Goal: Complete application form

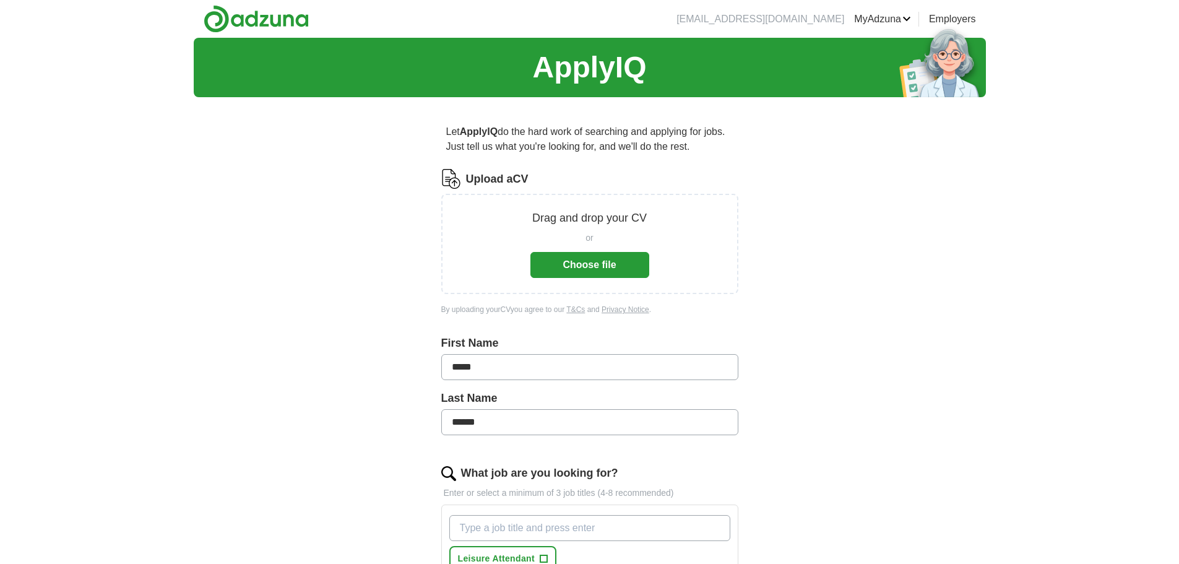
click at [604, 267] on button "Choose file" at bounding box center [590, 265] width 119 height 26
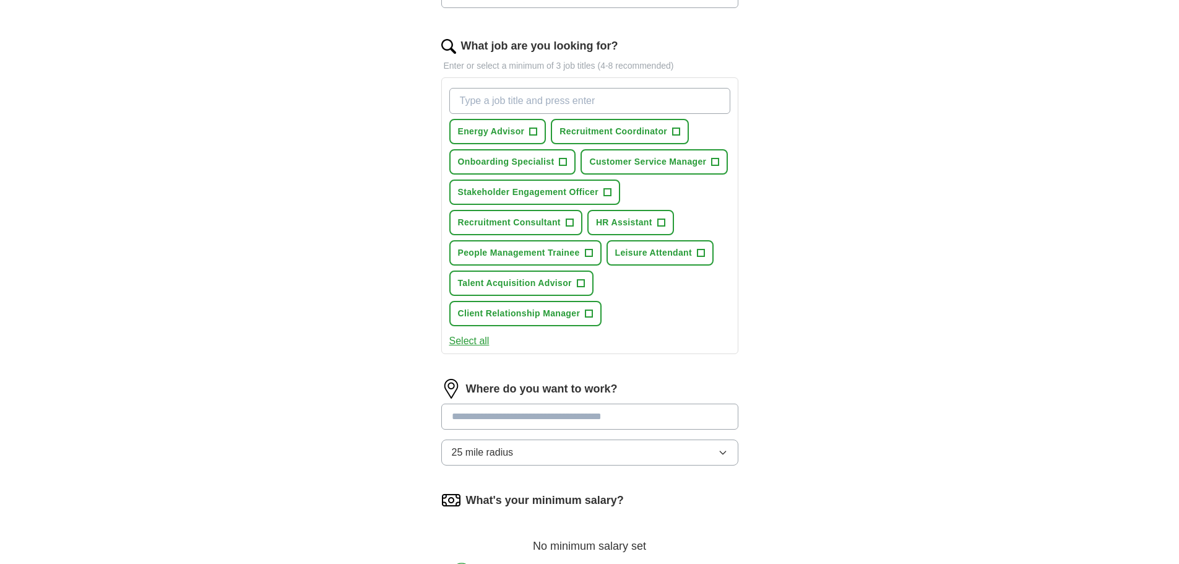
scroll to position [371, 0]
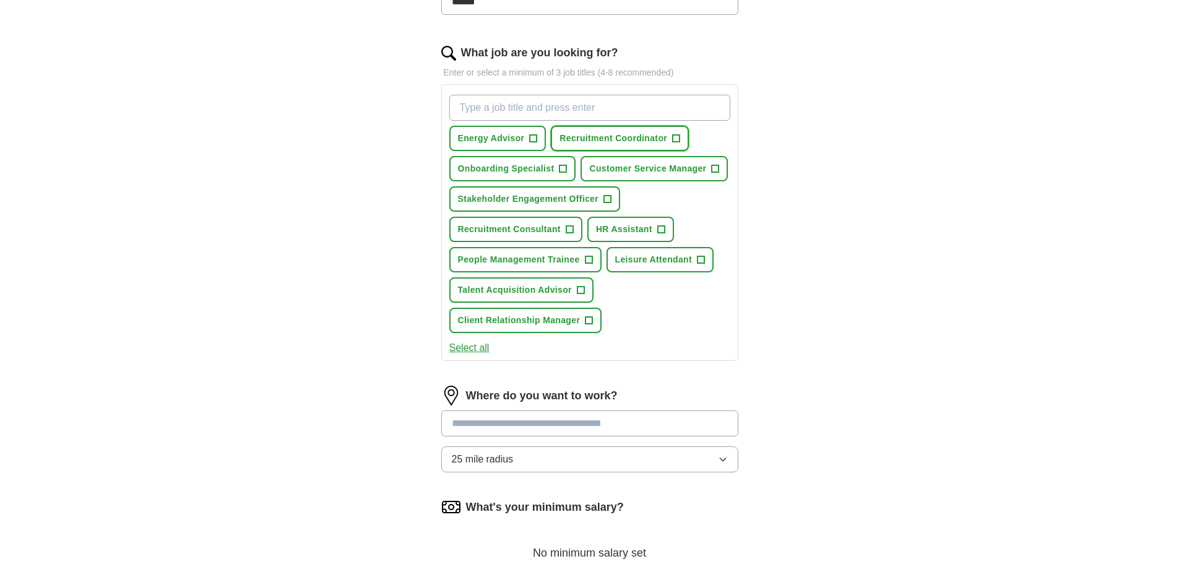
click at [642, 133] on span "Recruitment Coordinator" at bounding box center [614, 138] width 108 height 13
click at [632, 233] on span "HR Assistant" at bounding box center [624, 229] width 56 height 13
click at [495, 289] on span "Talent Acquisition Advisor" at bounding box center [515, 290] width 114 height 13
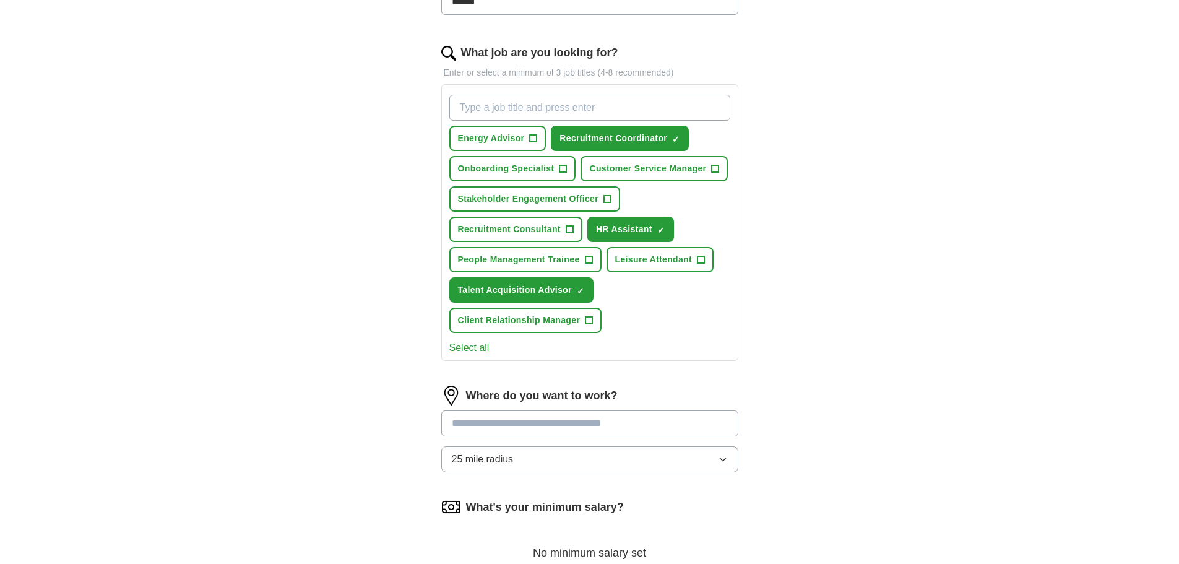
click at [621, 108] on input "What job are you looking for?" at bounding box center [589, 108] width 281 height 26
type input "hr admin"
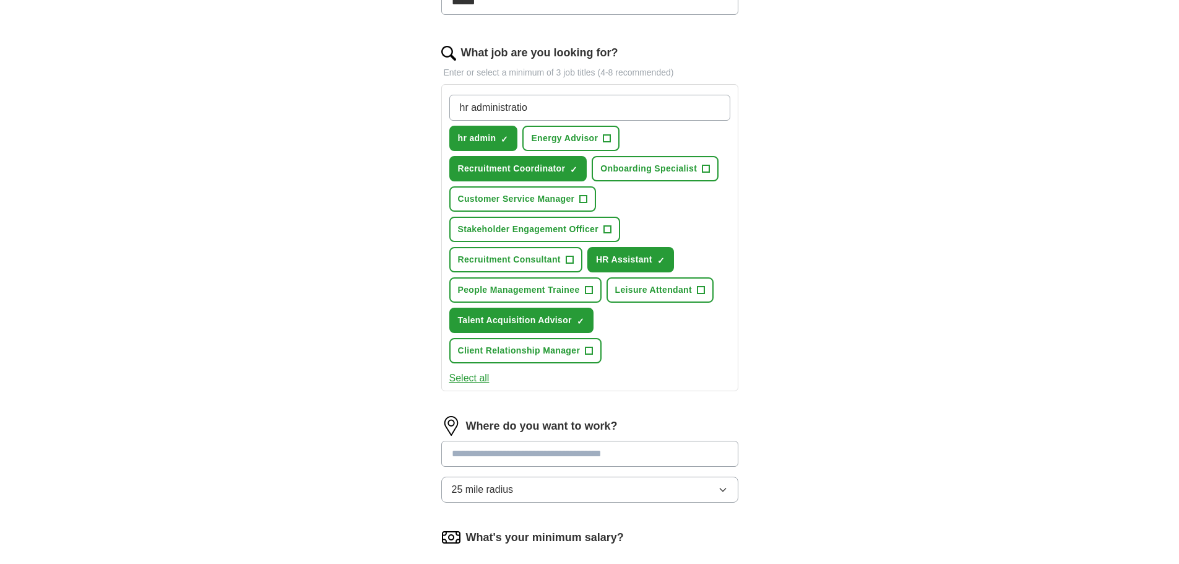
type input "hr administration"
type input "lifeguard"
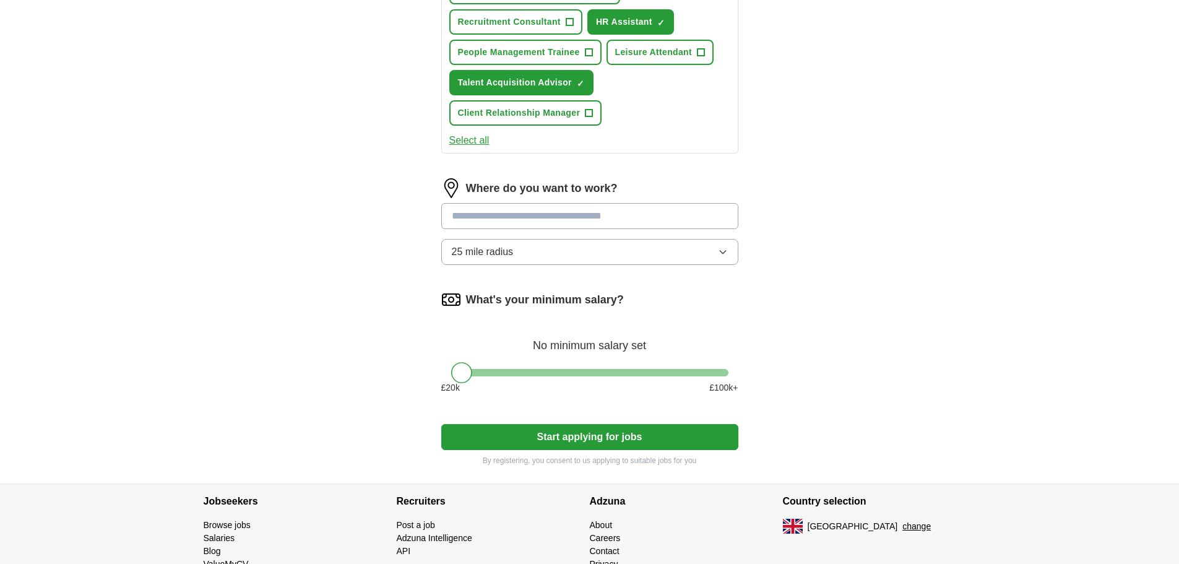
scroll to position [619, 0]
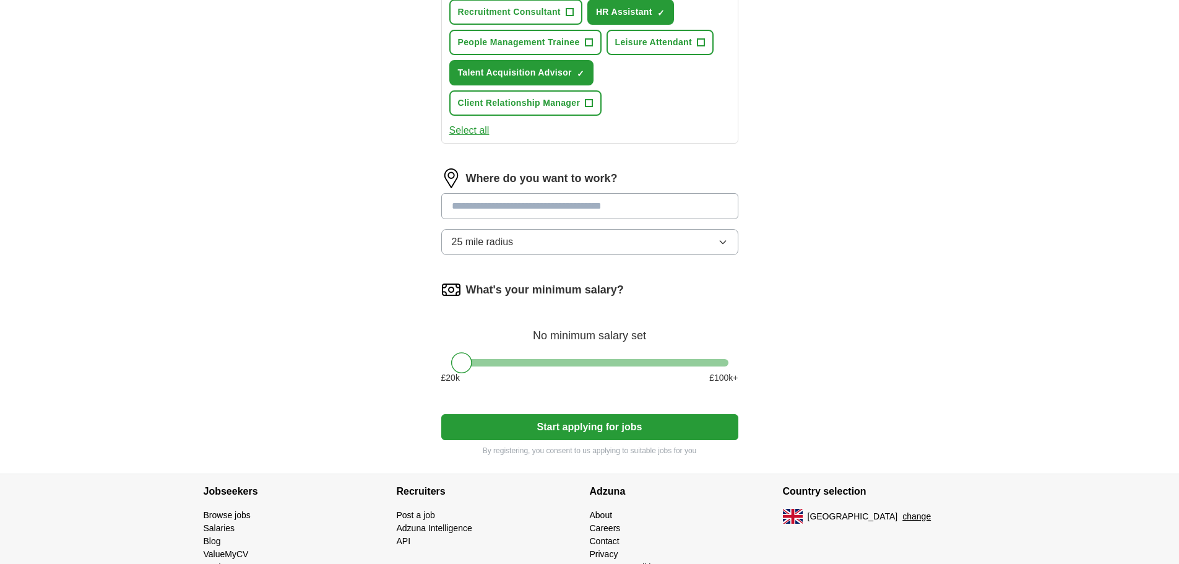
click at [548, 207] on input at bounding box center [589, 206] width 297 height 26
type input "*"
type input "******"
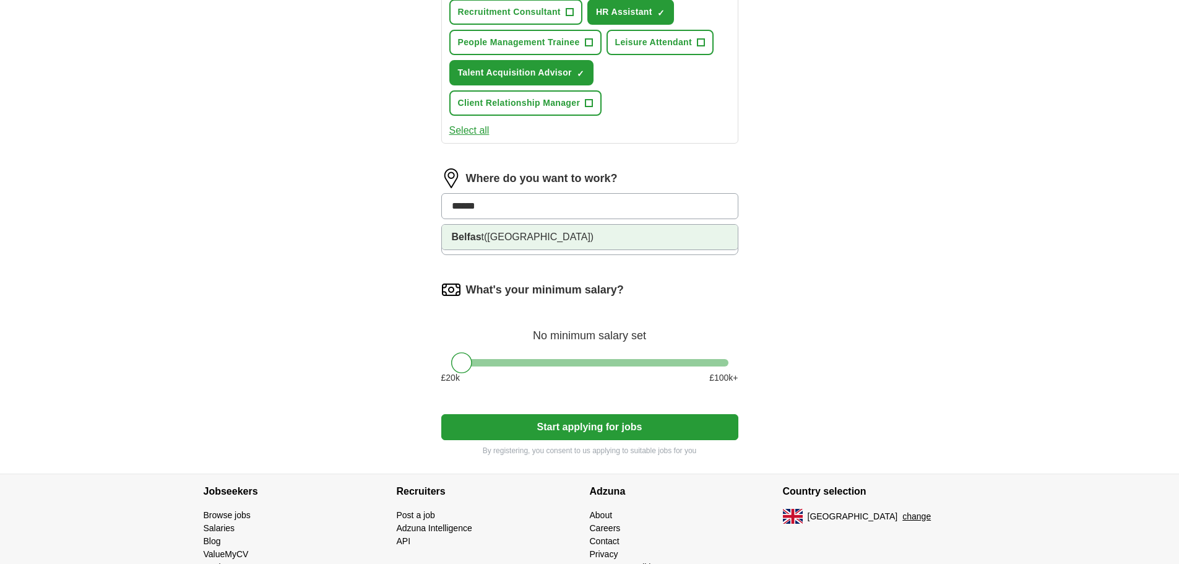
click at [507, 237] on span "([GEOGRAPHIC_DATA])" at bounding box center [539, 237] width 110 height 11
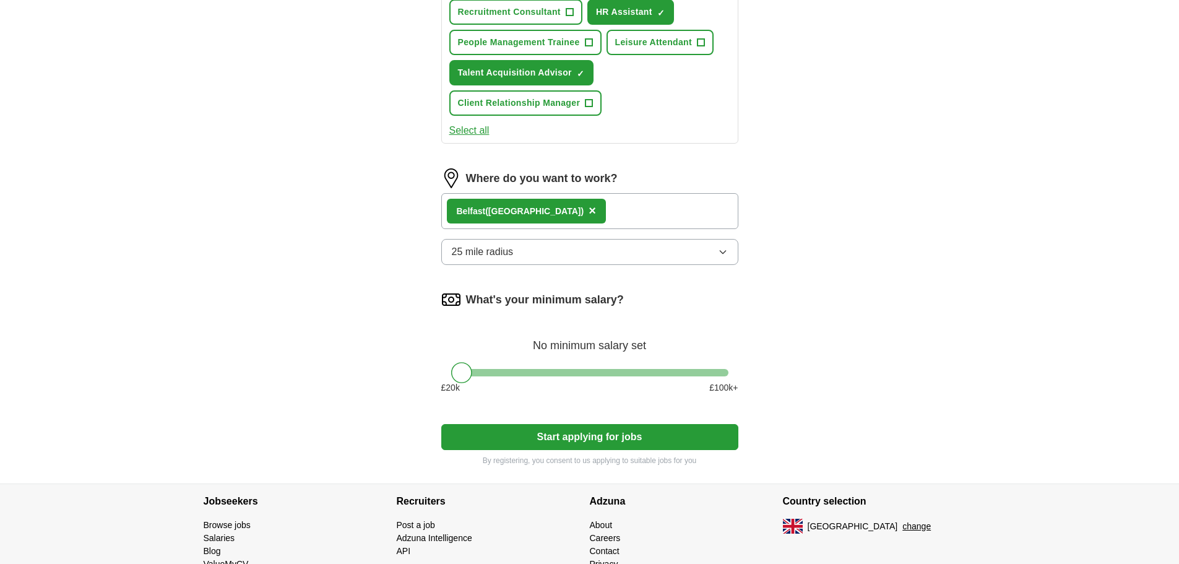
click at [522, 251] on button "25 mile radius" at bounding box center [589, 252] width 297 height 26
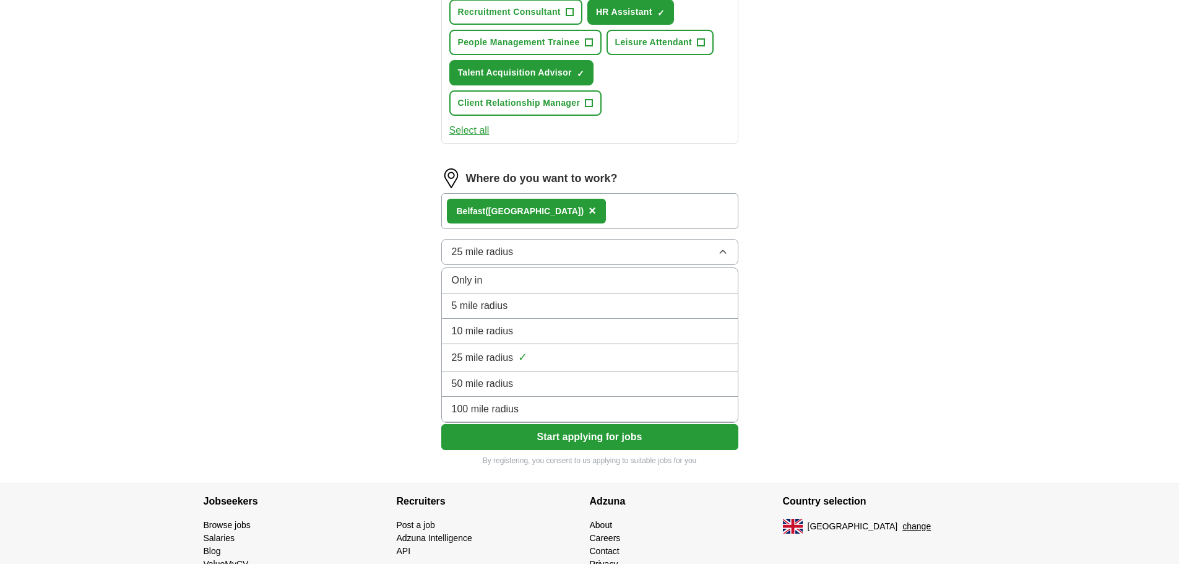
click at [525, 335] on div "10 mile radius" at bounding box center [590, 331] width 276 height 15
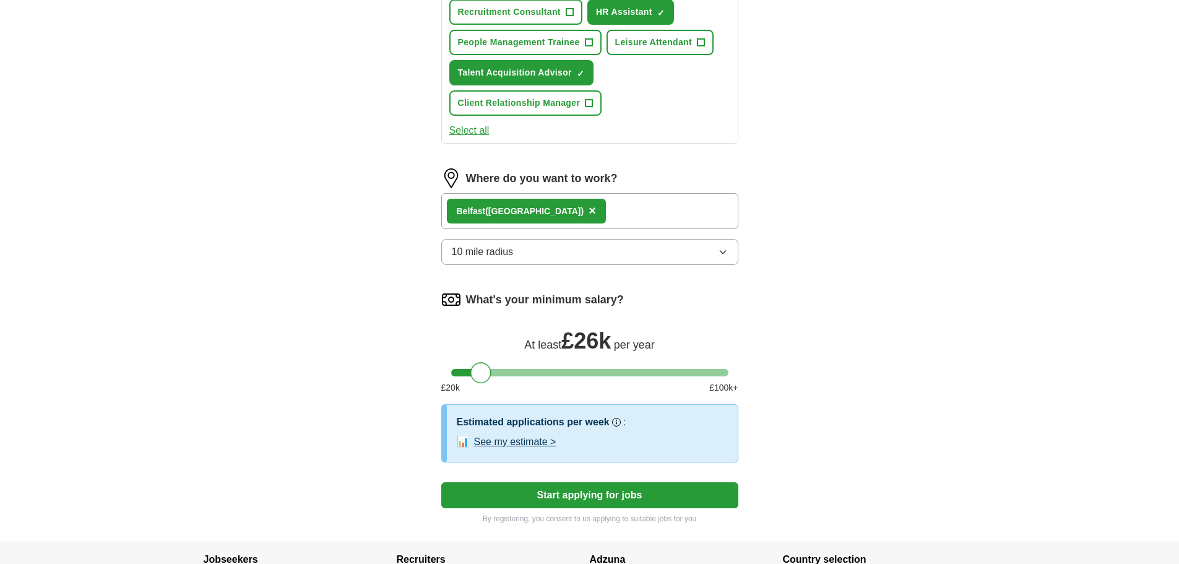
drag, startPoint x: 464, startPoint y: 368, endPoint x: 484, endPoint y: 371, distance: 20.7
click at [484, 371] on div at bounding box center [481, 372] width 21 height 21
click at [563, 497] on button "Start applying for jobs" at bounding box center [589, 495] width 297 height 26
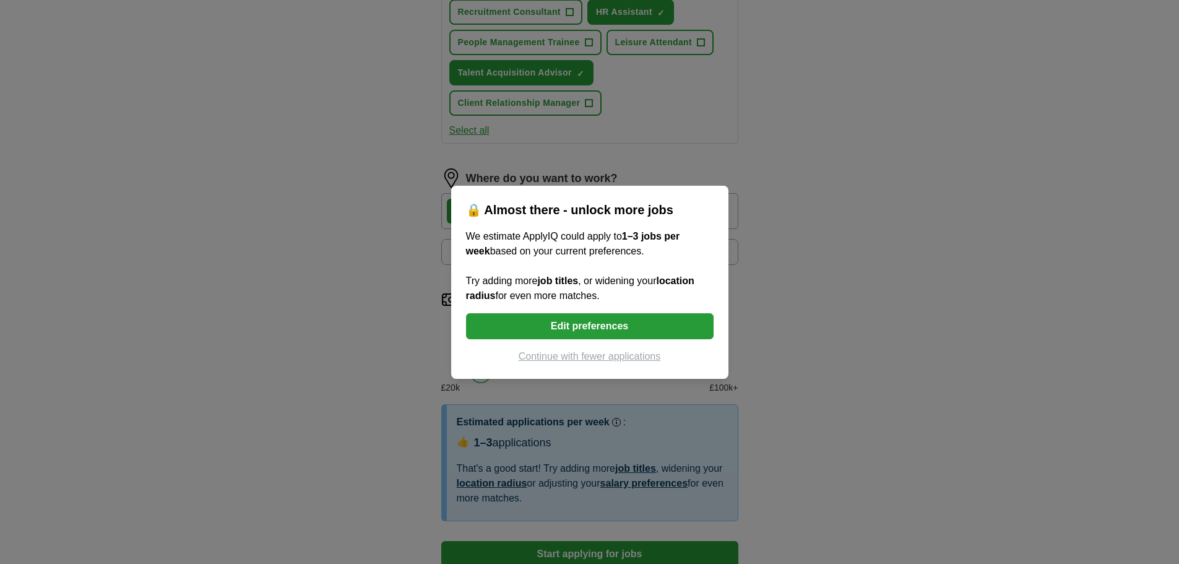
click at [630, 323] on button "Edit preferences" at bounding box center [590, 326] width 248 height 26
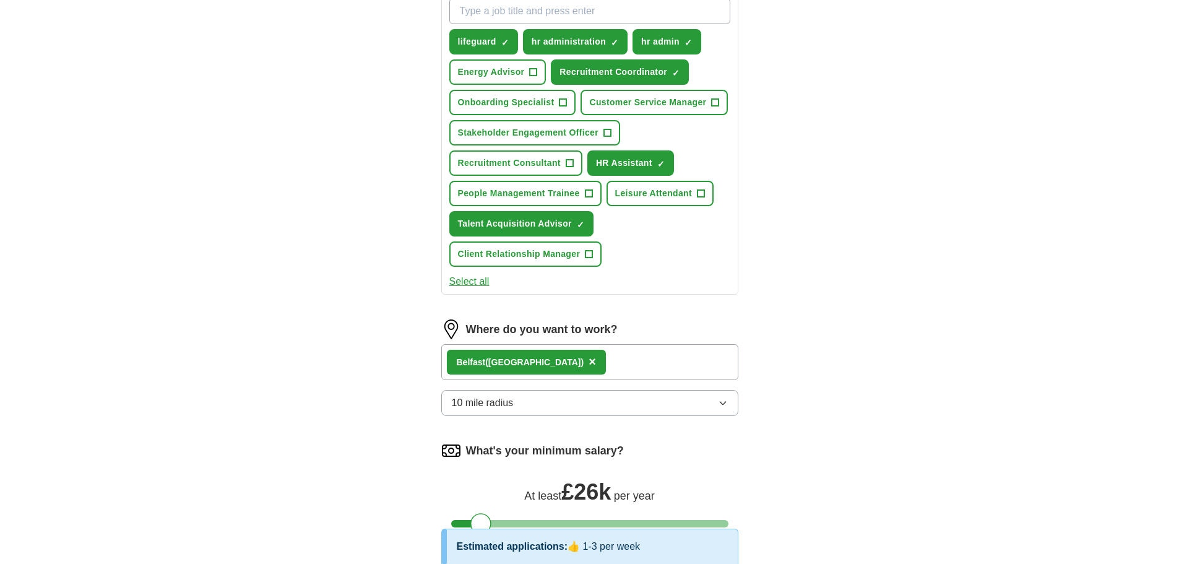
scroll to position [433, 0]
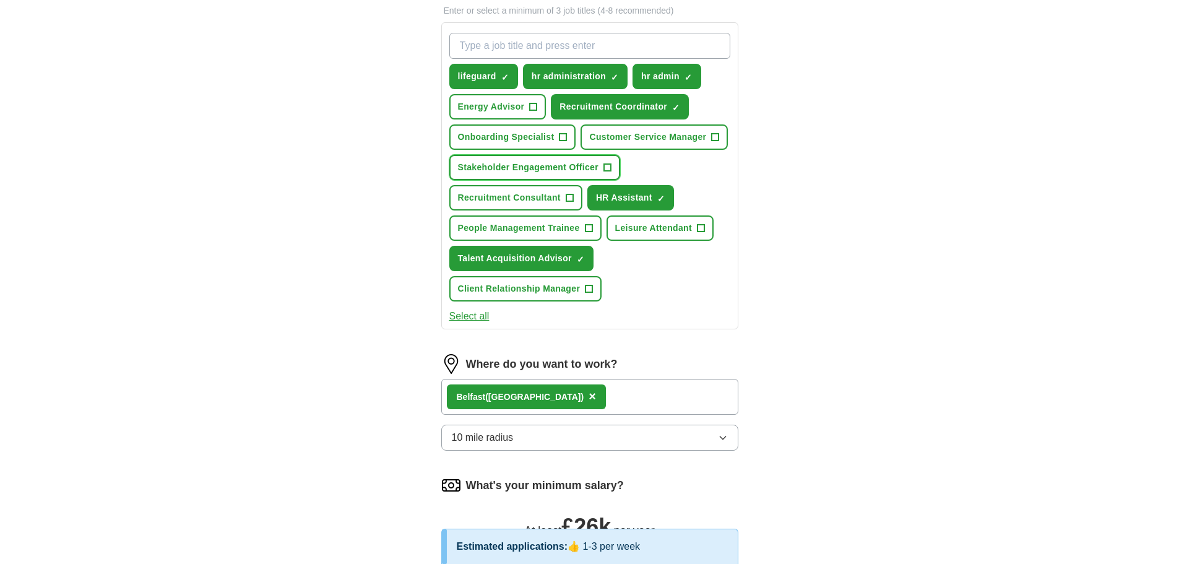
click at [550, 175] on button "Stakeholder Engagement Officer +" at bounding box center [535, 167] width 172 height 25
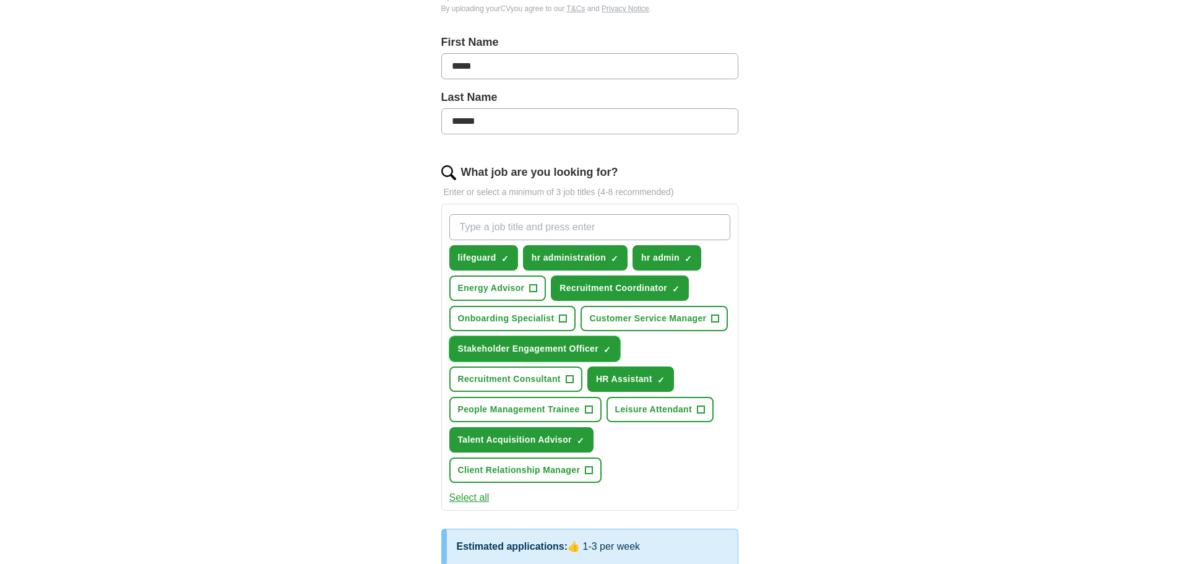
scroll to position [310, 0]
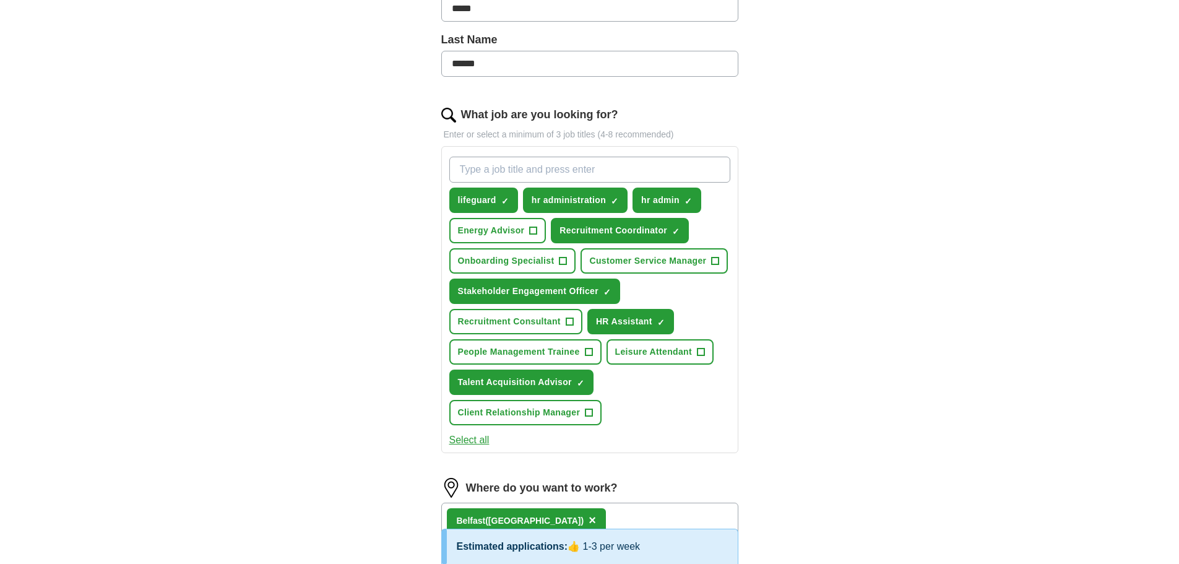
click at [566, 162] on input "What job are you looking for?" at bounding box center [589, 170] width 281 height 26
type input "Payroll assistant"
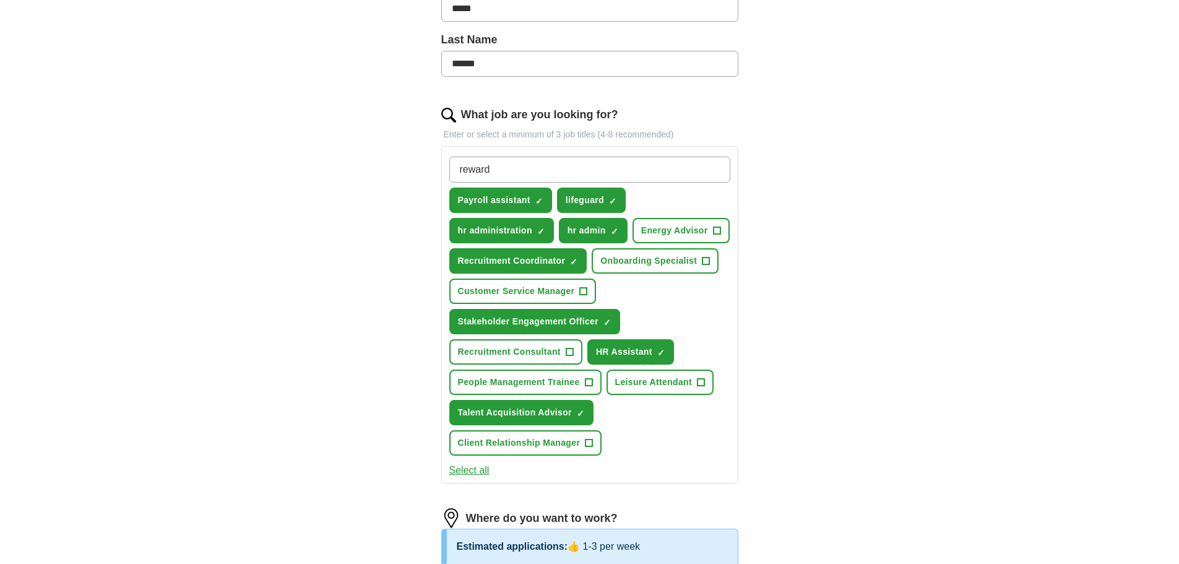
type input "rewards"
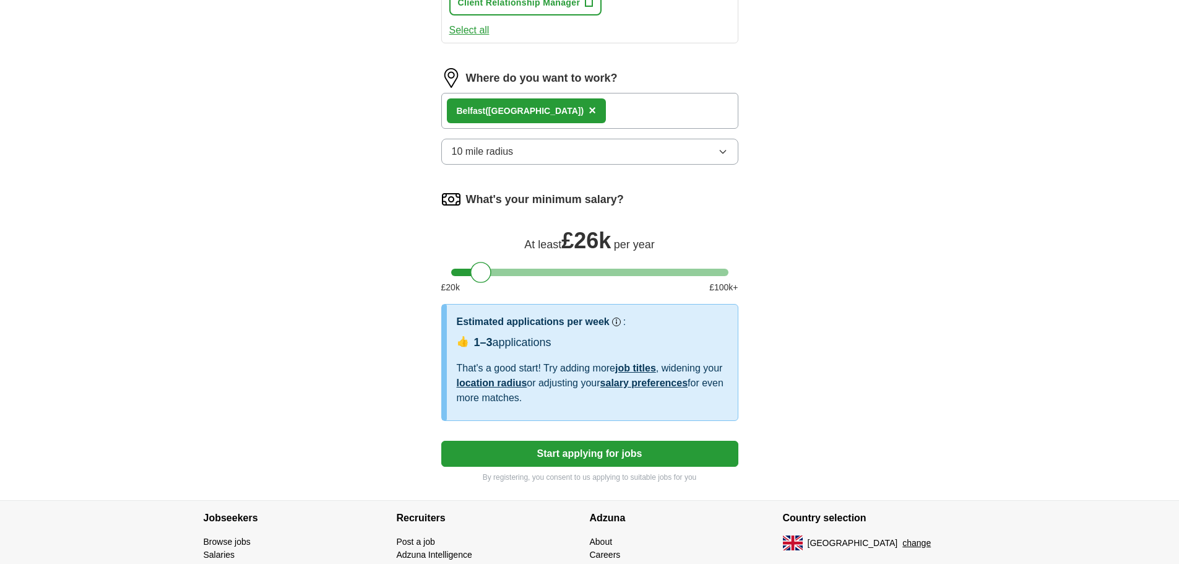
scroll to position [824, 0]
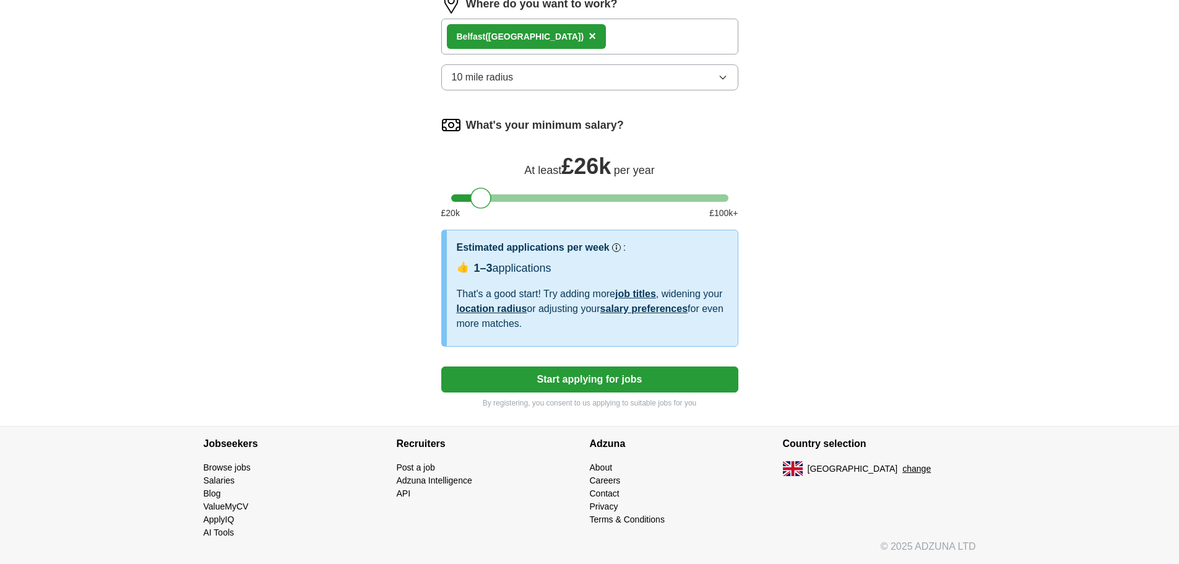
click at [574, 382] on button "Start applying for jobs" at bounding box center [589, 380] width 297 height 26
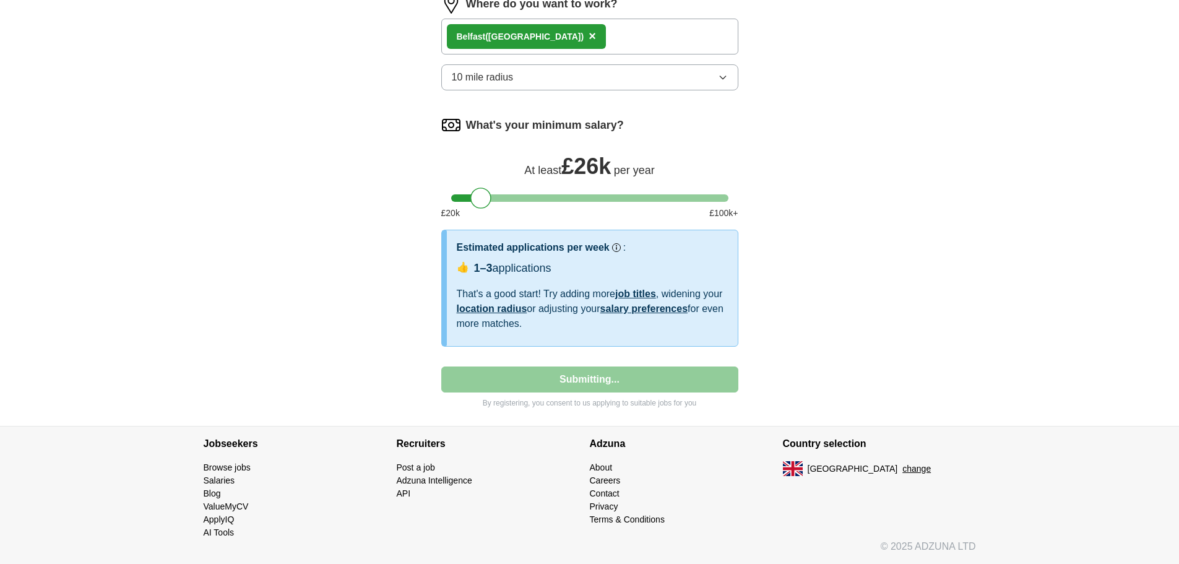
select select "**"
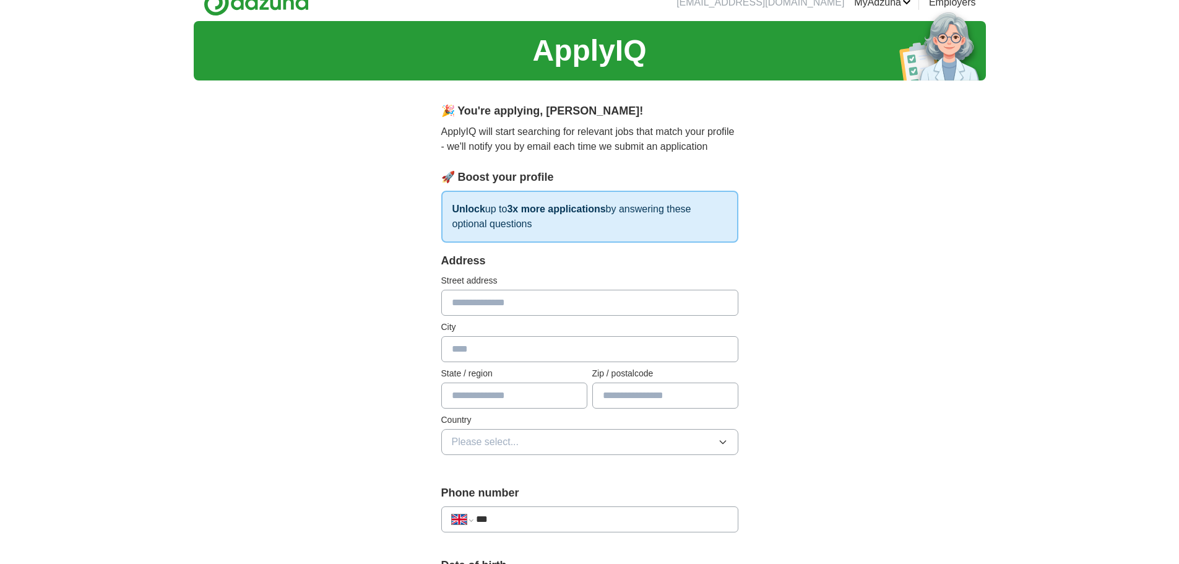
scroll to position [0, 0]
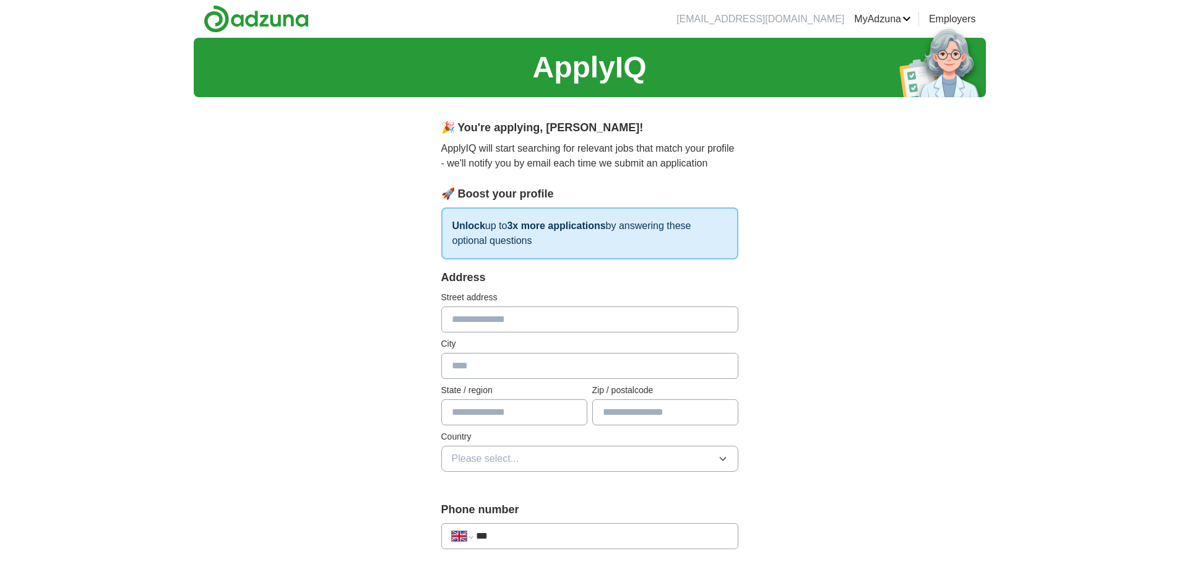
click at [533, 322] on input "text" at bounding box center [589, 319] width 297 height 26
type input "**********"
type input "*******"
type input "***"
type input "*******"
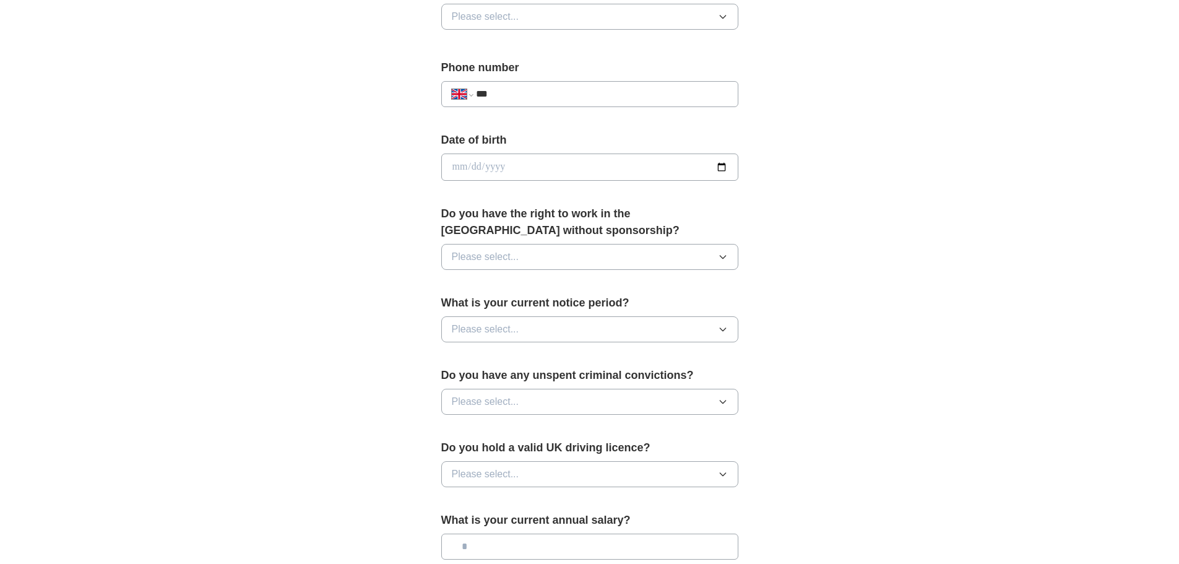
scroll to position [433, 0]
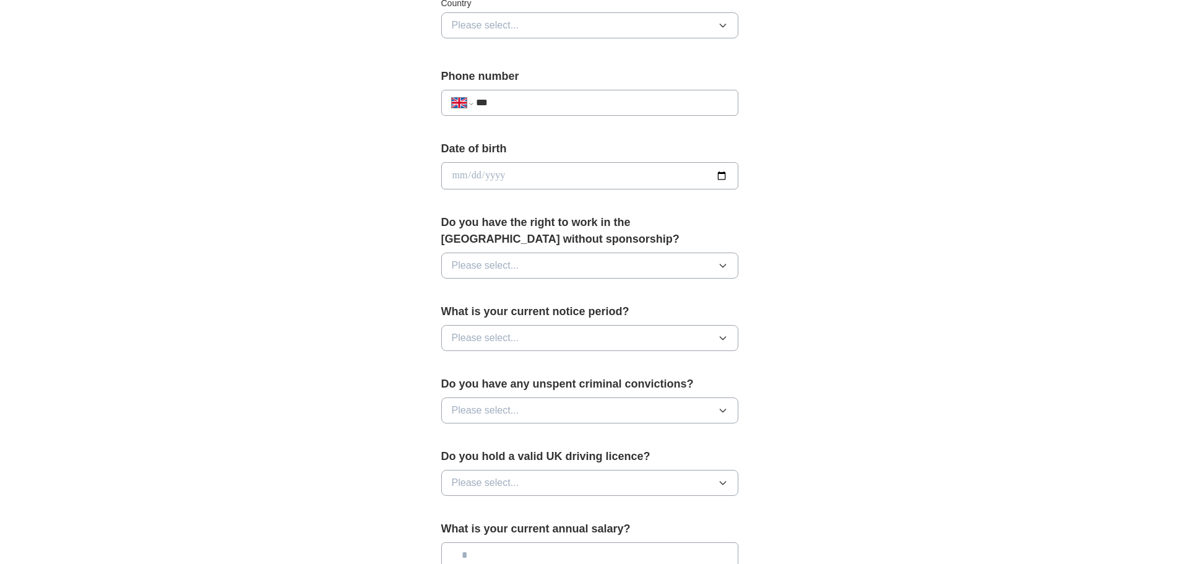
click at [574, 274] on button "Please select..." at bounding box center [589, 266] width 297 height 26
click at [560, 290] on div "Yes" at bounding box center [590, 294] width 276 height 15
click at [575, 337] on button "Please select..." at bounding box center [589, 338] width 297 height 26
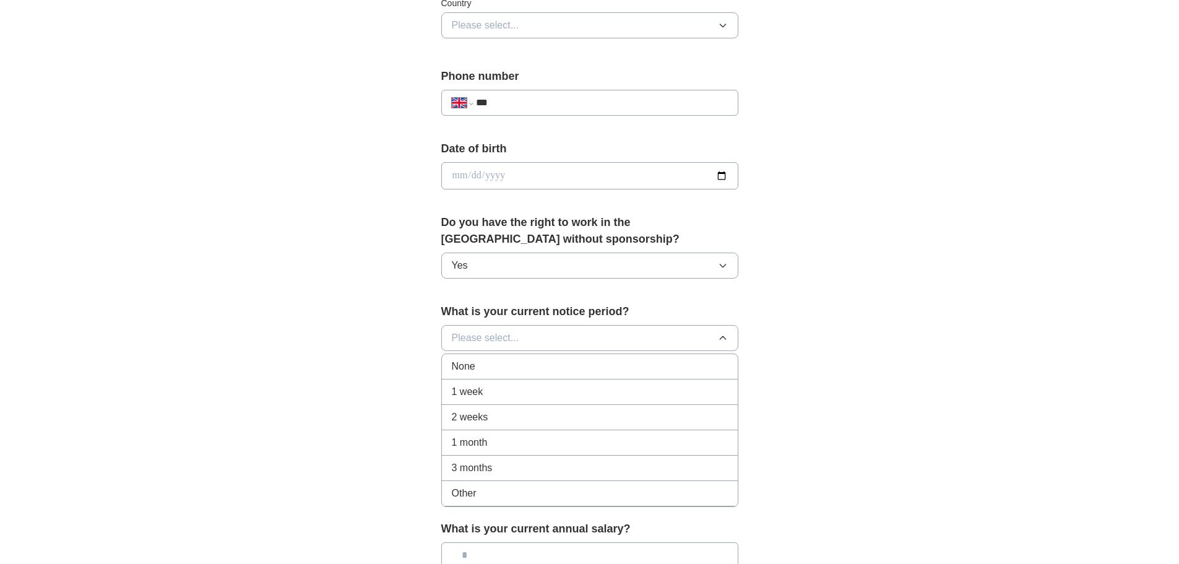
click at [575, 368] on div "None" at bounding box center [590, 366] width 276 height 15
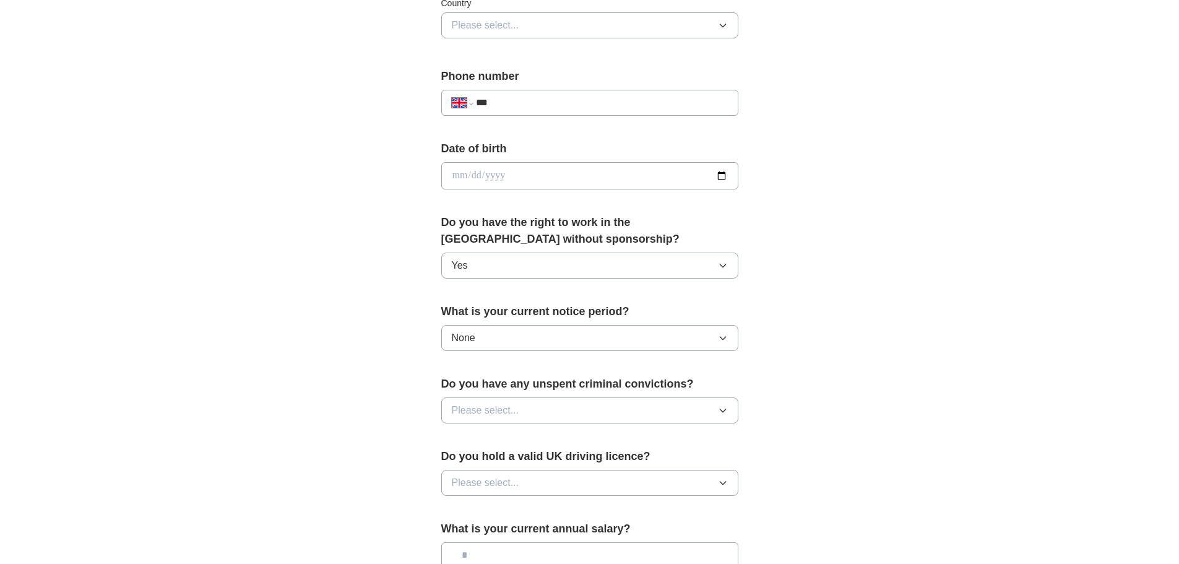
click at [544, 417] on button "Please select..." at bounding box center [589, 410] width 297 height 26
click at [535, 469] on div "No" at bounding box center [590, 464] width 276 height 15
click at [908, 403] on div "**********" at bounding box center [590, 159] width 792 height 1111
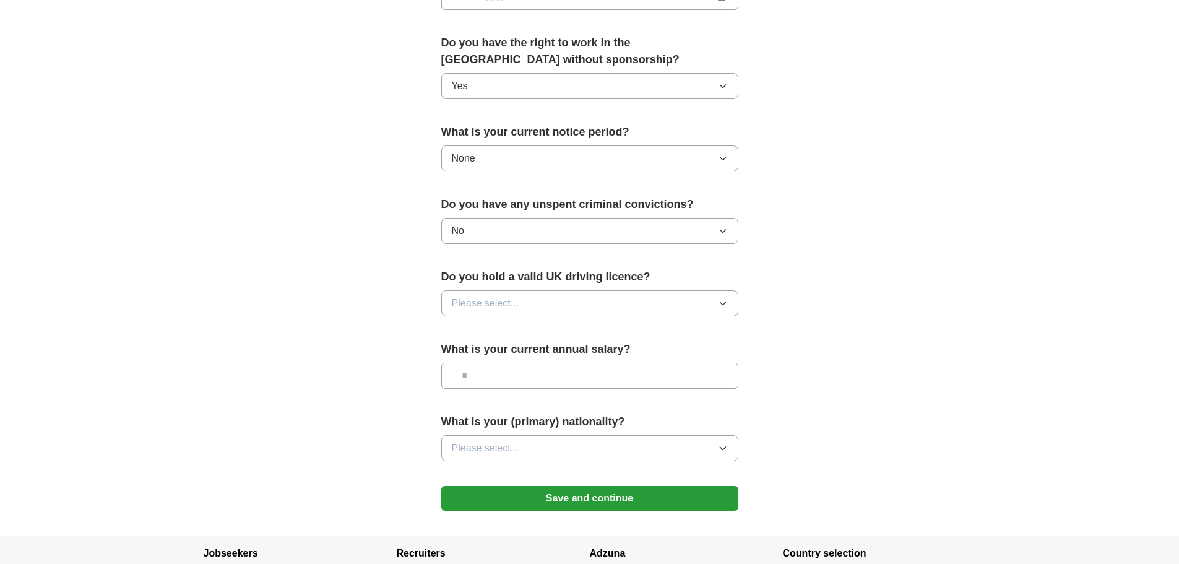
scroll to position [619, 0]
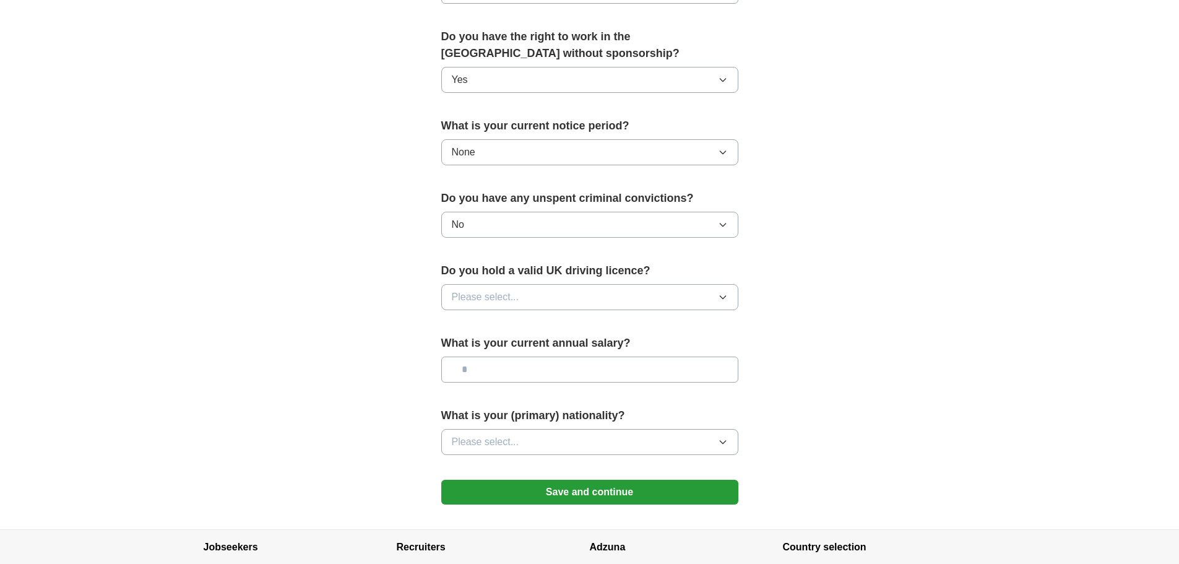
click at [591, 299] on button "Please select..." at bounding box center [589, 297] width 297 height 26
click at [552, 356] on div "No" at bounding box center [590, 351] width 276 height 15
click at [549, 452] on button "Please select..." at bounding box center [589, 442] width 297 height 26
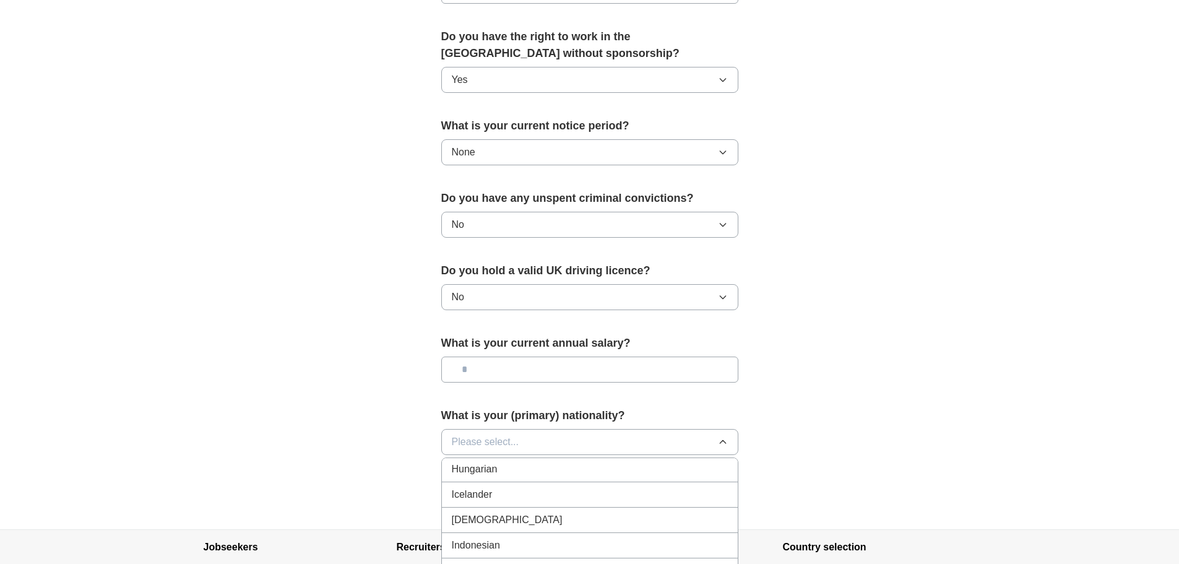
scroll to position [2043, 0]
click at [477, 552] on li "Irish" at bounding box center [590, 559] width 296 height 25
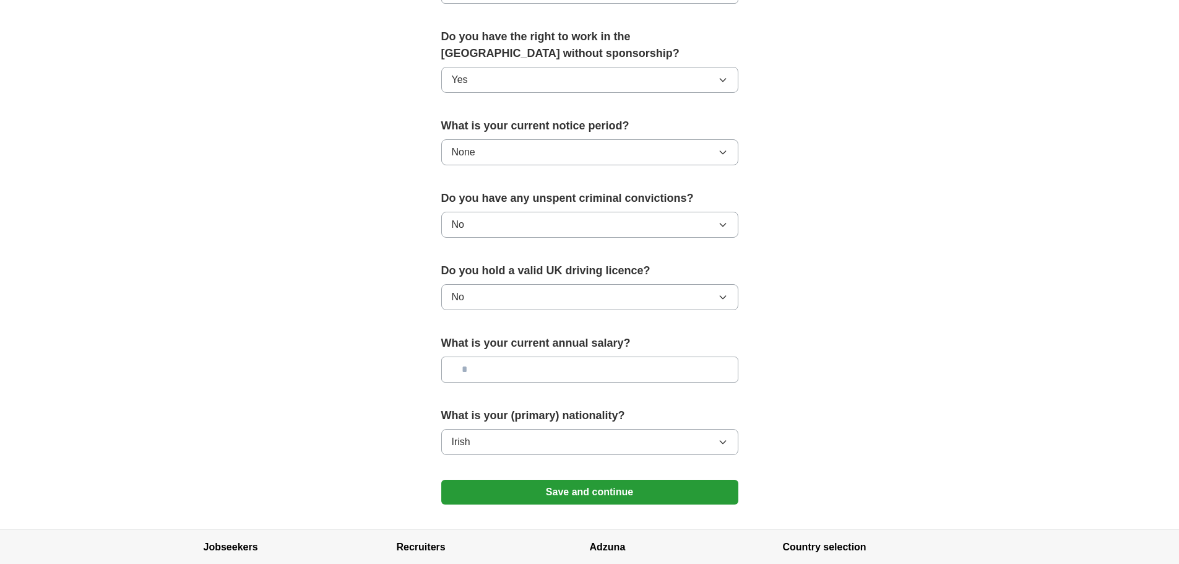
click at [658, 494] on button "Save and continue" at bounding box center [589, 492] width 297 height 25
